Goal: Check status: Check status

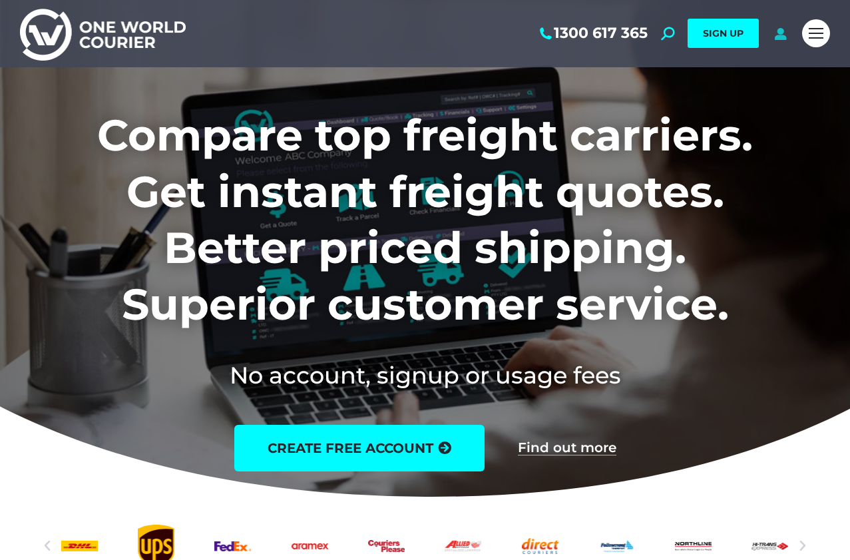
click at [784, 36] on icon at bounding box center [780, 33] width 17 height 13
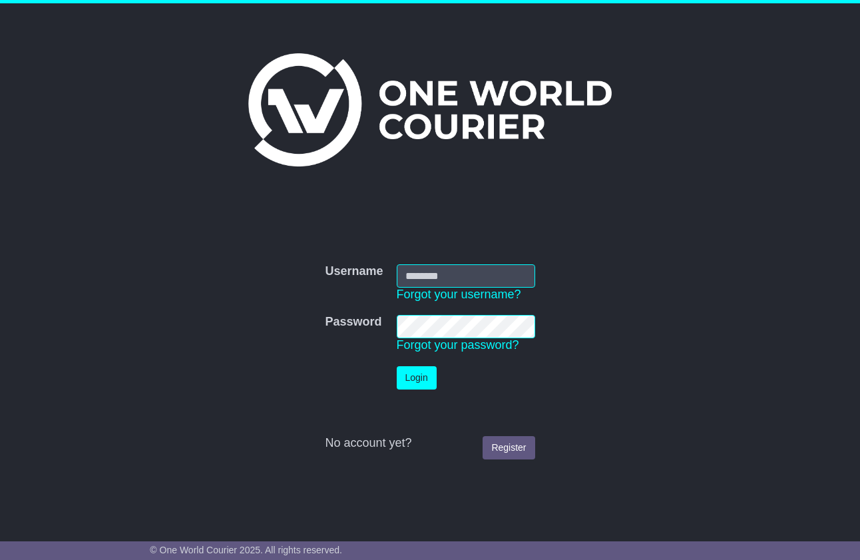
type input "**********"
click button "Login"
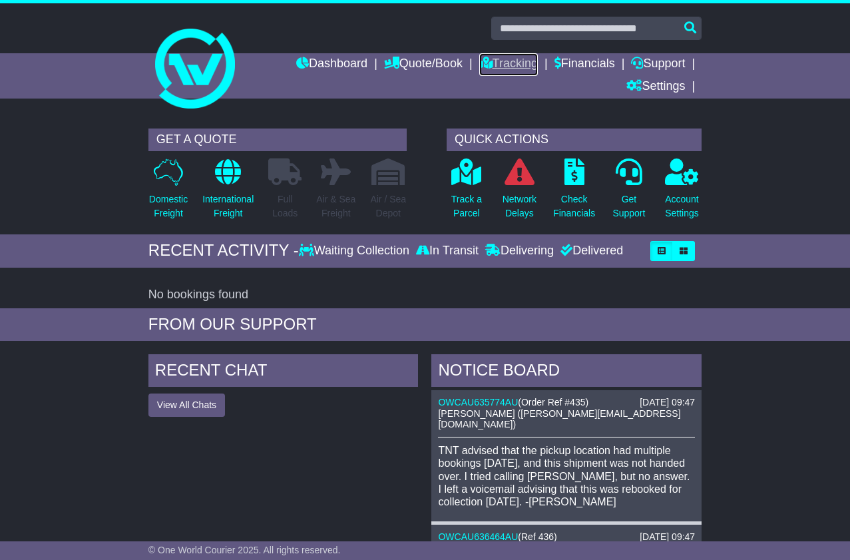
click at [495, 67] on link "Tracking" at bounding box center [508, 64] width 59 height 23
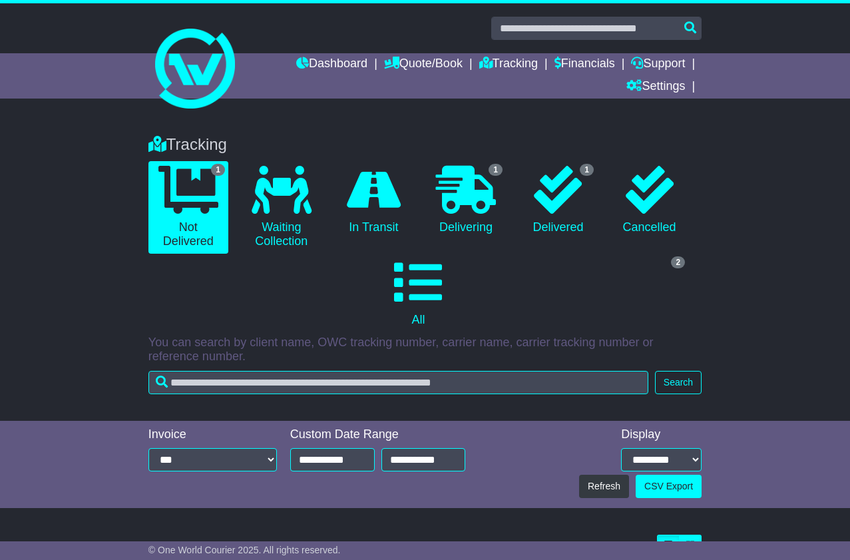
scroll to position [117, 0]
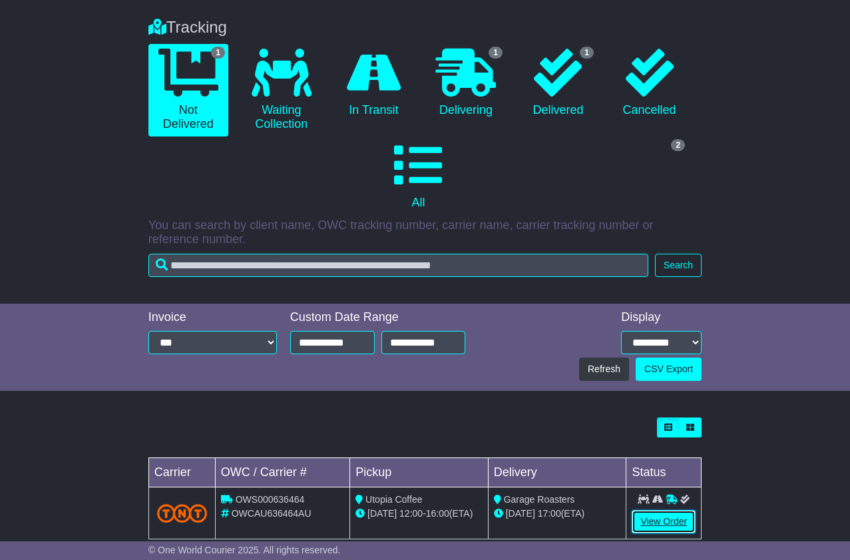
click at [648, 510] on link "View Order" at bounding box center [664, 521] width 64 height 23
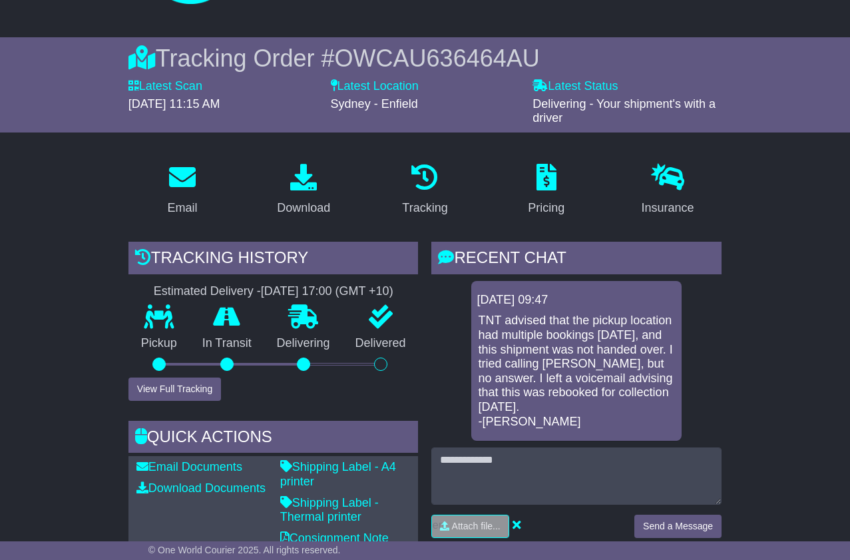
scroll to position [104, 0]
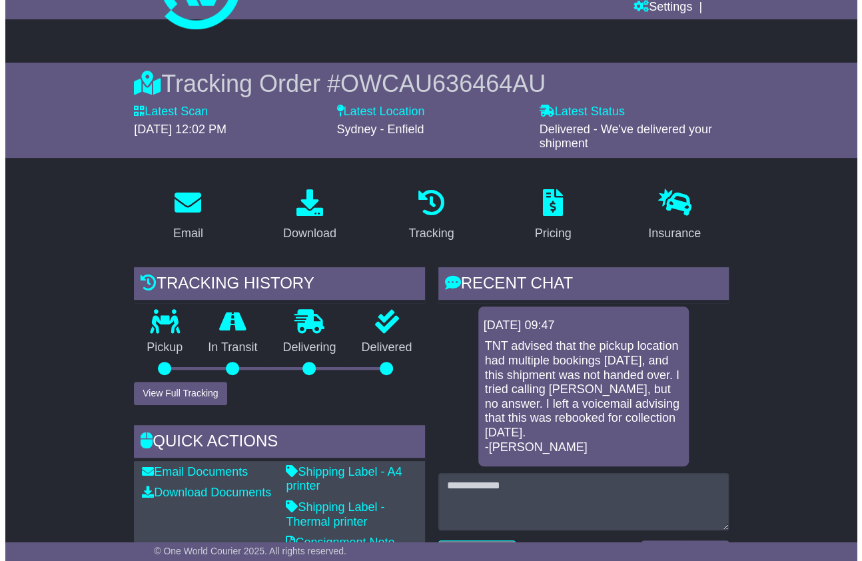
scroll to position [33, 0]
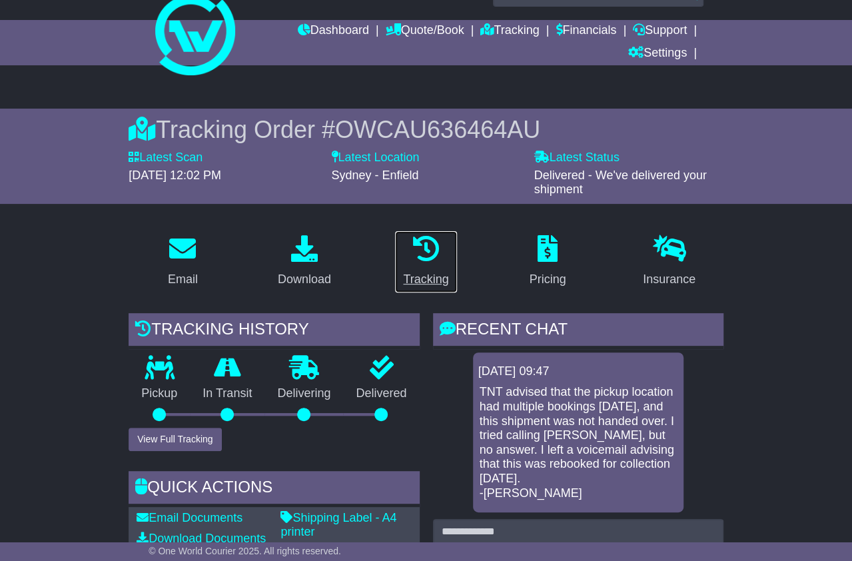
click at [439, 262] on p at bounding box center [425, 249] width 45 height 29
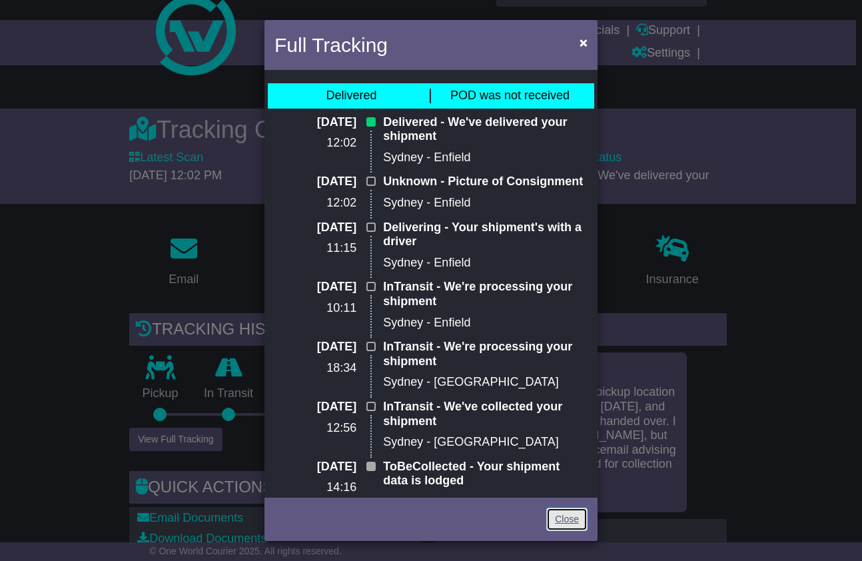
click at [563, 528] on link "Close" at bounding box center [566, 518] width 41 height 23
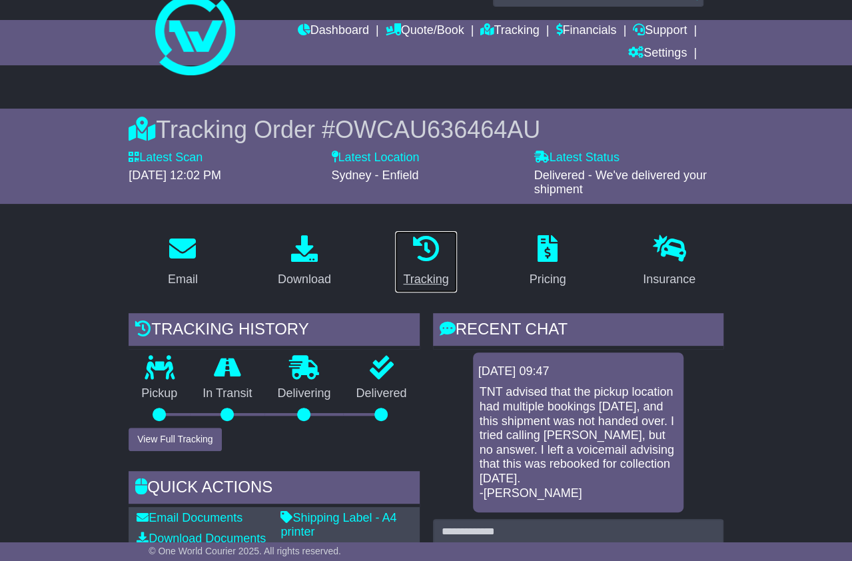
click at [421, 262] on p at bounding box center [425, 249] width 45 height 29
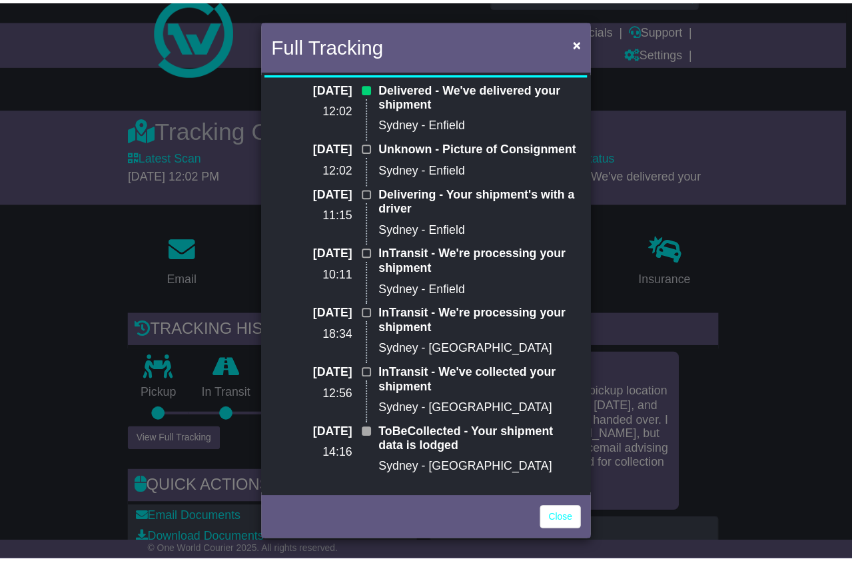
scroll to position [0, 0]
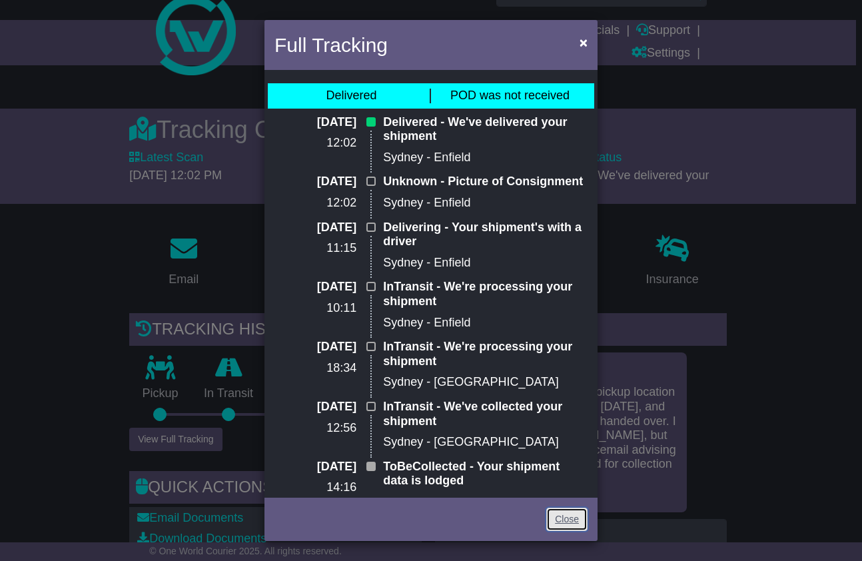
click at [557, 521] on link "Close" at bounding box center [566, 518] width 41 height 23
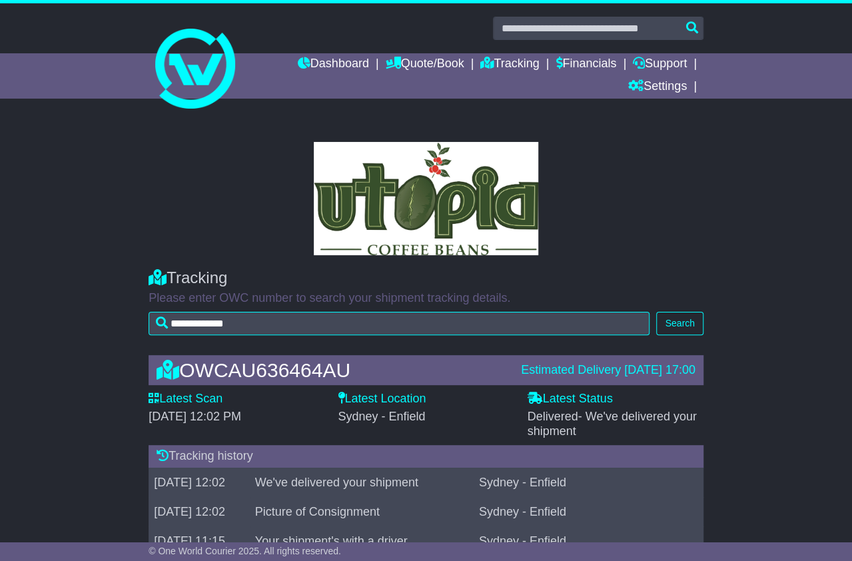
scroll to position [157, 0]
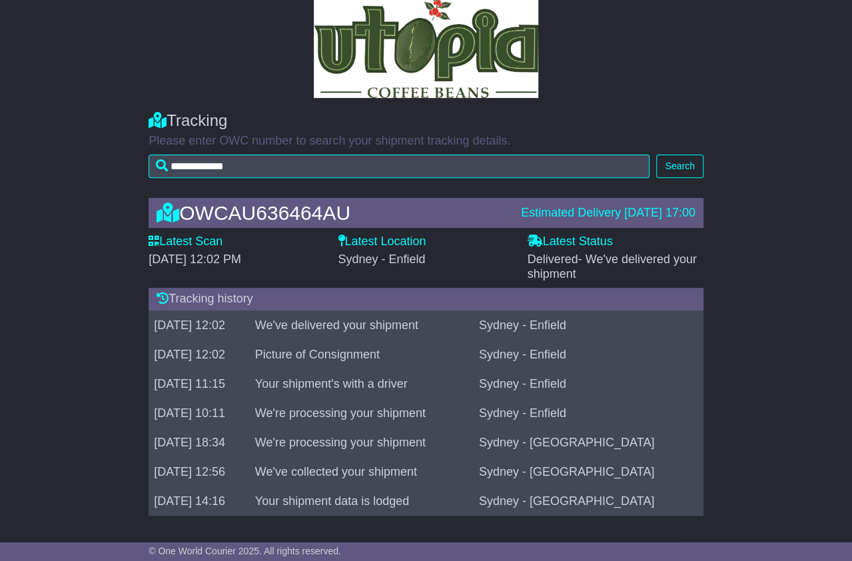
click at [372, 352] on td "Picture of Consignment" at bounding box center [362, 354] width 224 height 29
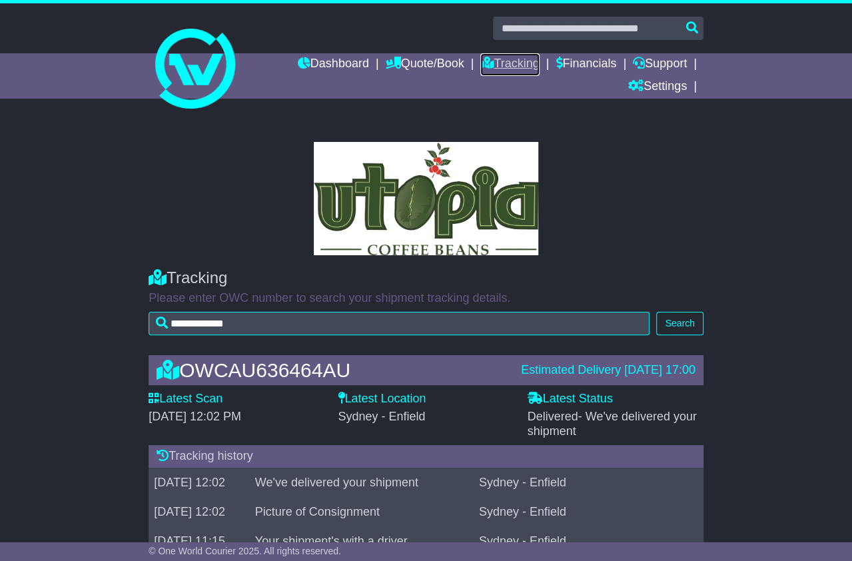
click at [506, 65] on link "Tracking" at bounding box center [509, 64] width 59 height 23
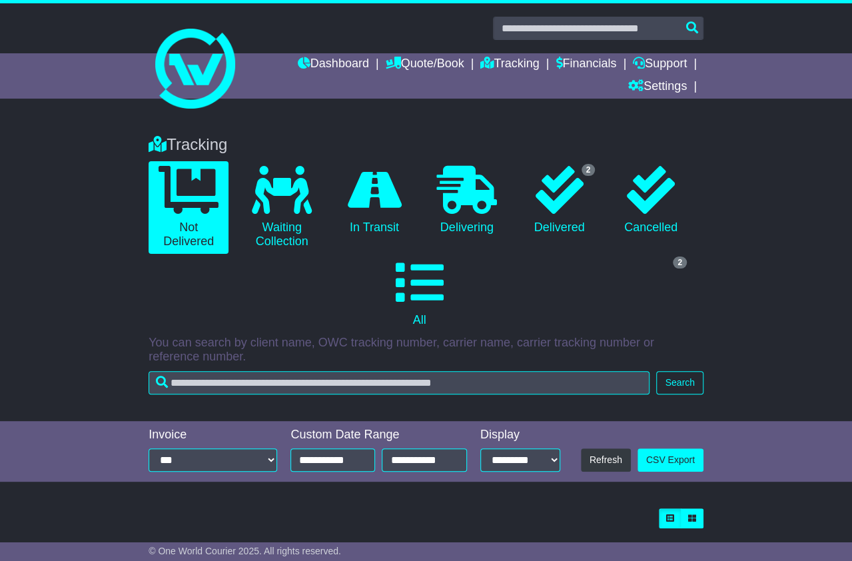
scroll to position [35, 0]
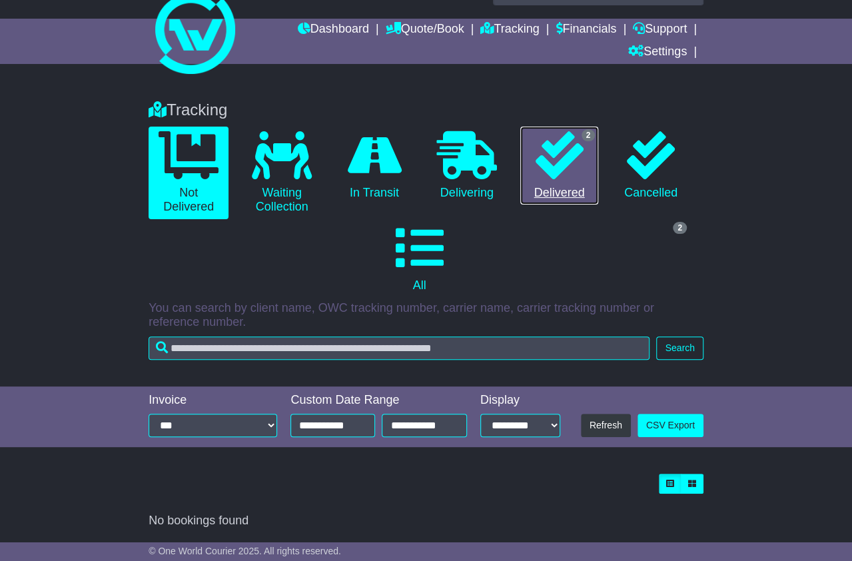
click at [586, 151] on link "2 Delivered" at bounding box center [559, 166] width 79 height 79
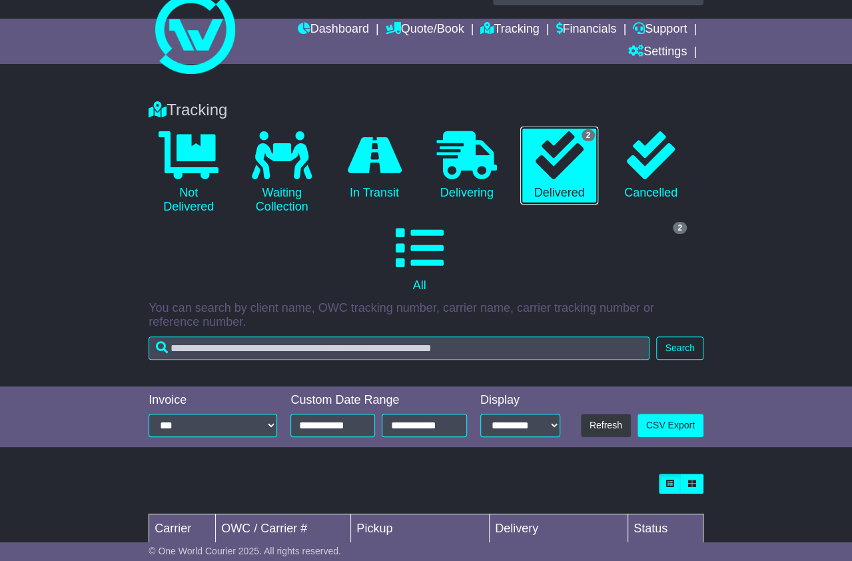
scroll to position [166, 0]
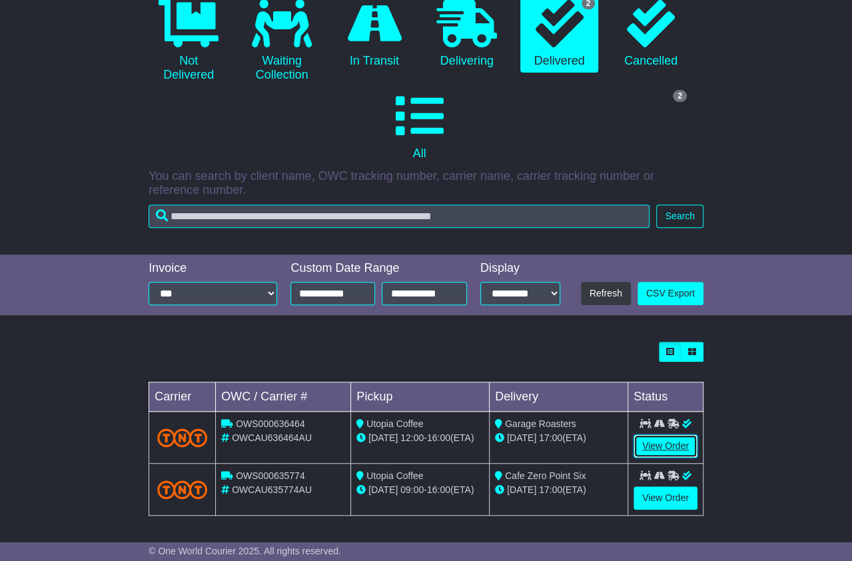
click at [672, 438] on link "View Order" at bounding box center [665, 445] width 64 height 23
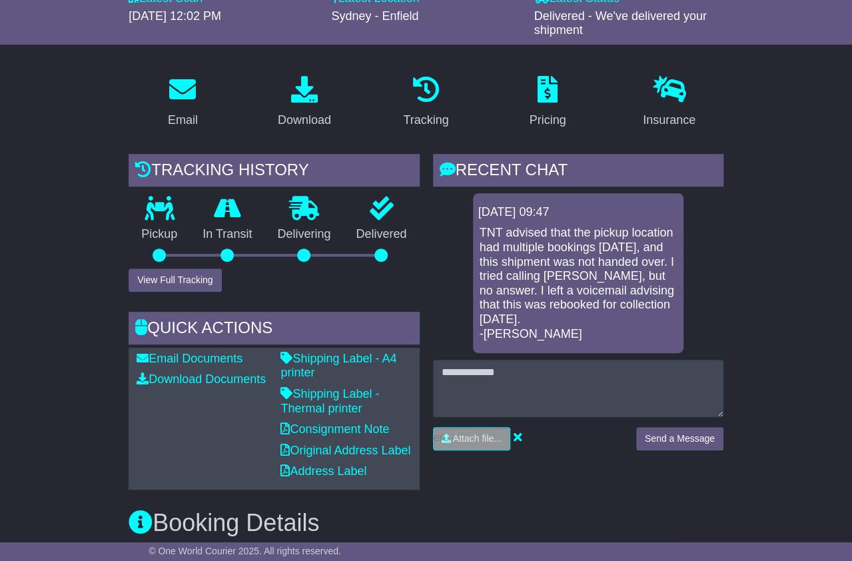
scroll to position [185, 0]
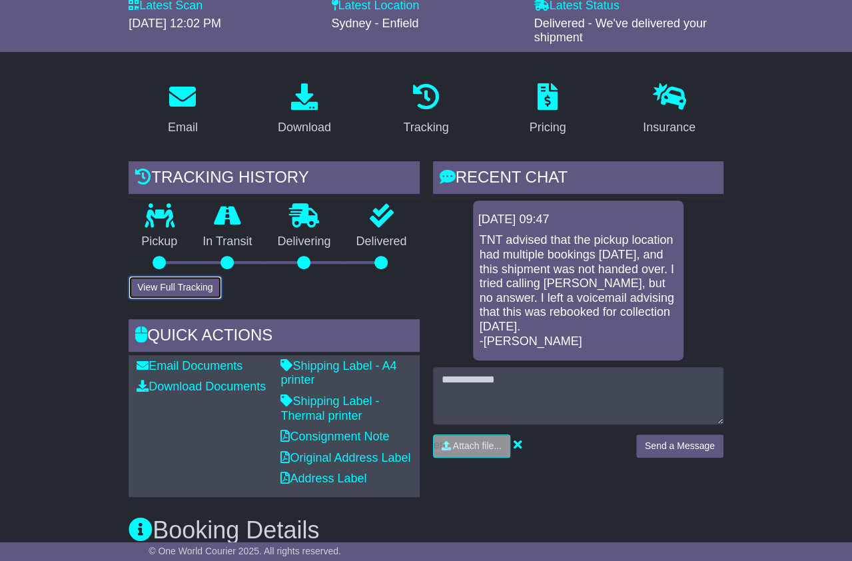
click at [182, 285] on button "View Full Tracking" at bounding box center [175, 287] width 93 height 23
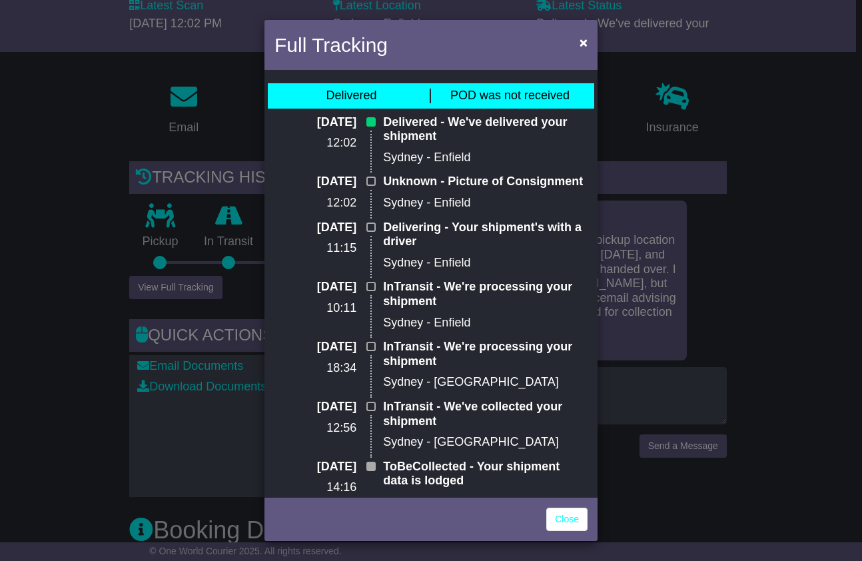
click at [502, 89] on span "POD was not received" at bounding box center [509, 95] width 119 height 13
click at [386, 94] on div "Delivered" at bounding box center [352, 96] width 158 height 15
click at [426, 139] on p "Delivered - We've delivered your shipment" at bounding box center [485, 129] width 204 height 29
click at [435, 190] on div "Unknown - Picture of Consignment [GEOGRAPHIC_DATA] - [GEOGRAPHIC_DATA]" at bounding box center [485, 196] width 218 height 45
click at [495, 215] on div "Unknown - Picture of Consignment [GEOGRAPHIC_DATA] - [GEOGRAPHIC_DATA]" at bounding box center [485, 196] width 218 height 45
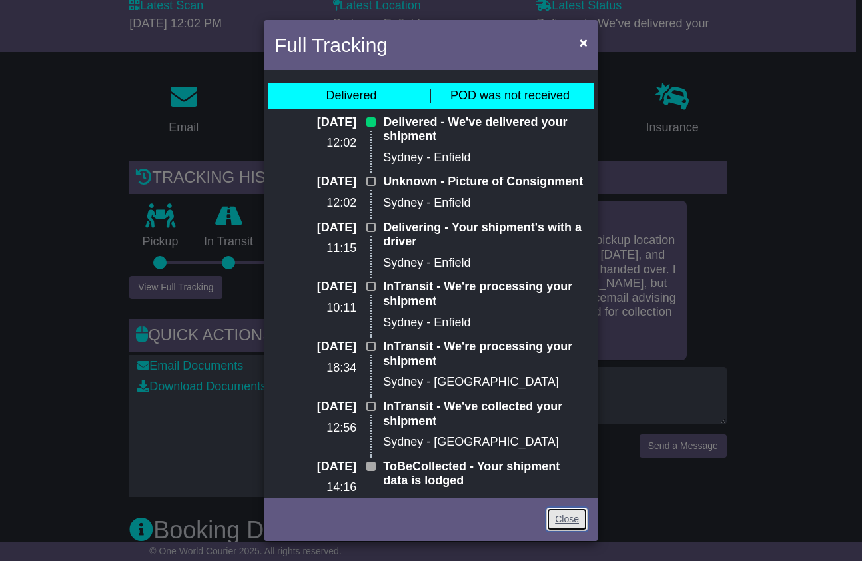
click at [566, 520] on link "Close" at bounding box center [566, 518] width 41 height 23
